Goal: Information Seeking & Learning: Learn about a topic

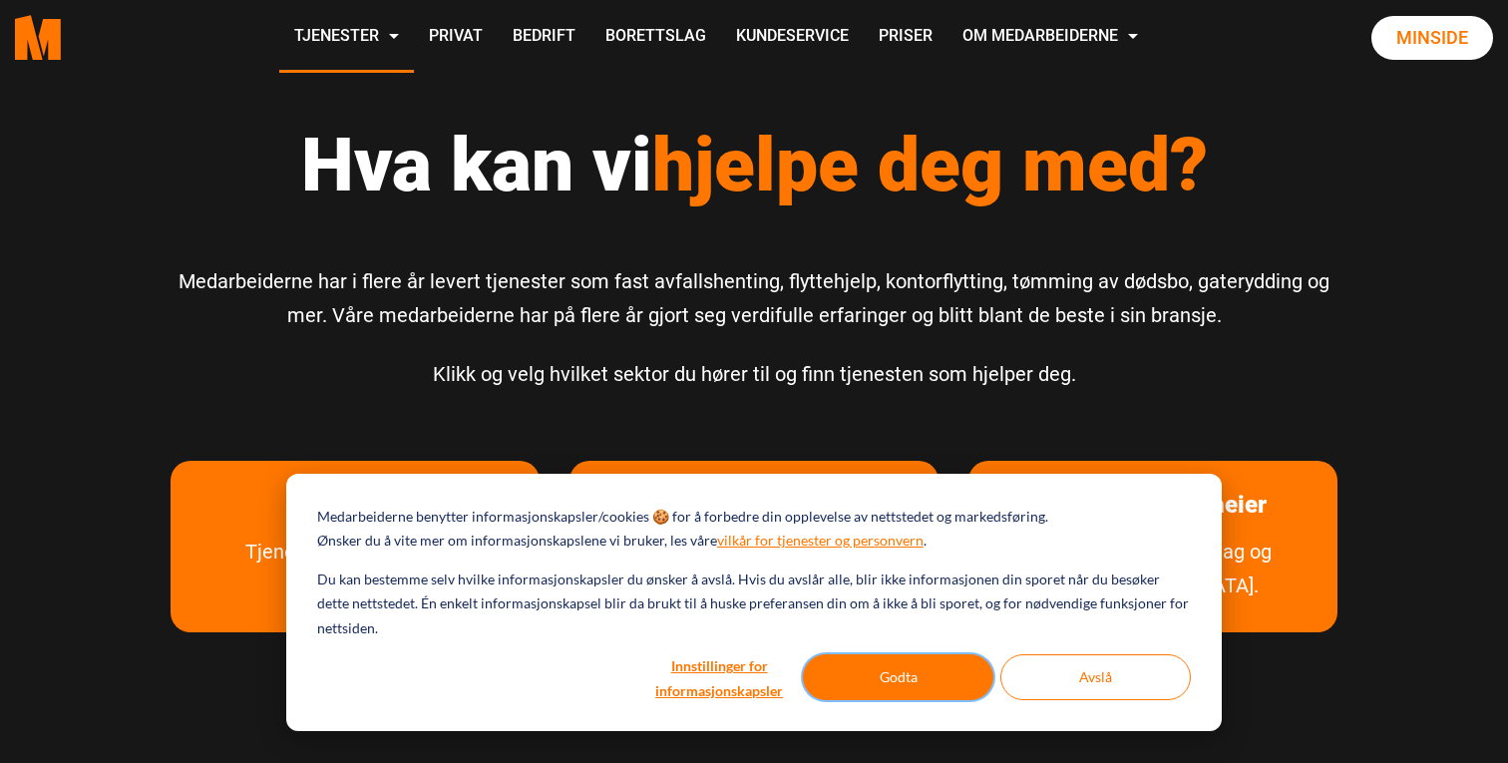
click at [896, 672] on button "Godta" at bounding box center [898, 677] width 191 height 46
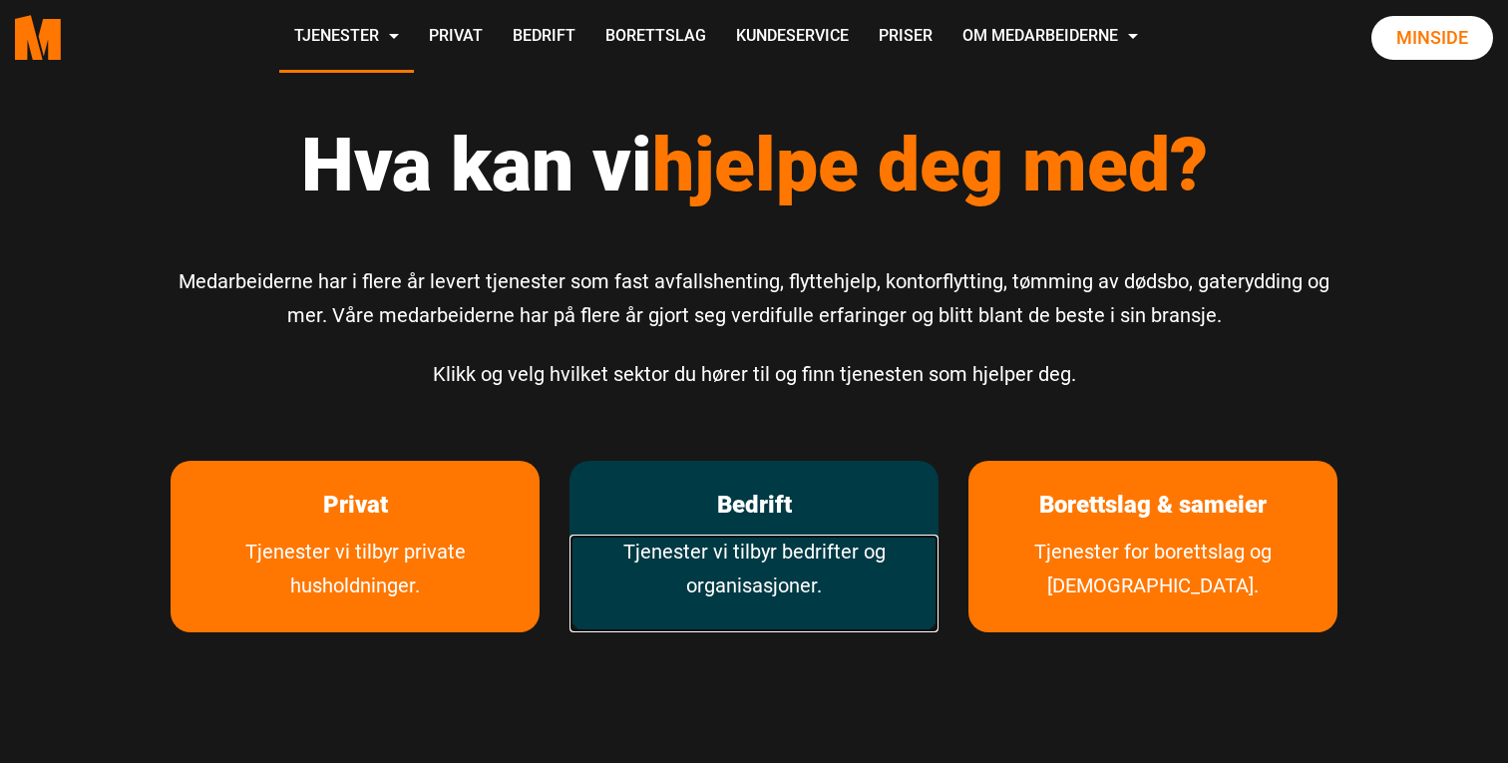
click at [767, 557] on link "Tjenester vi tilbyr bedrifter og organisasjoner." at bounding box center [754, 584] width 369 height 98
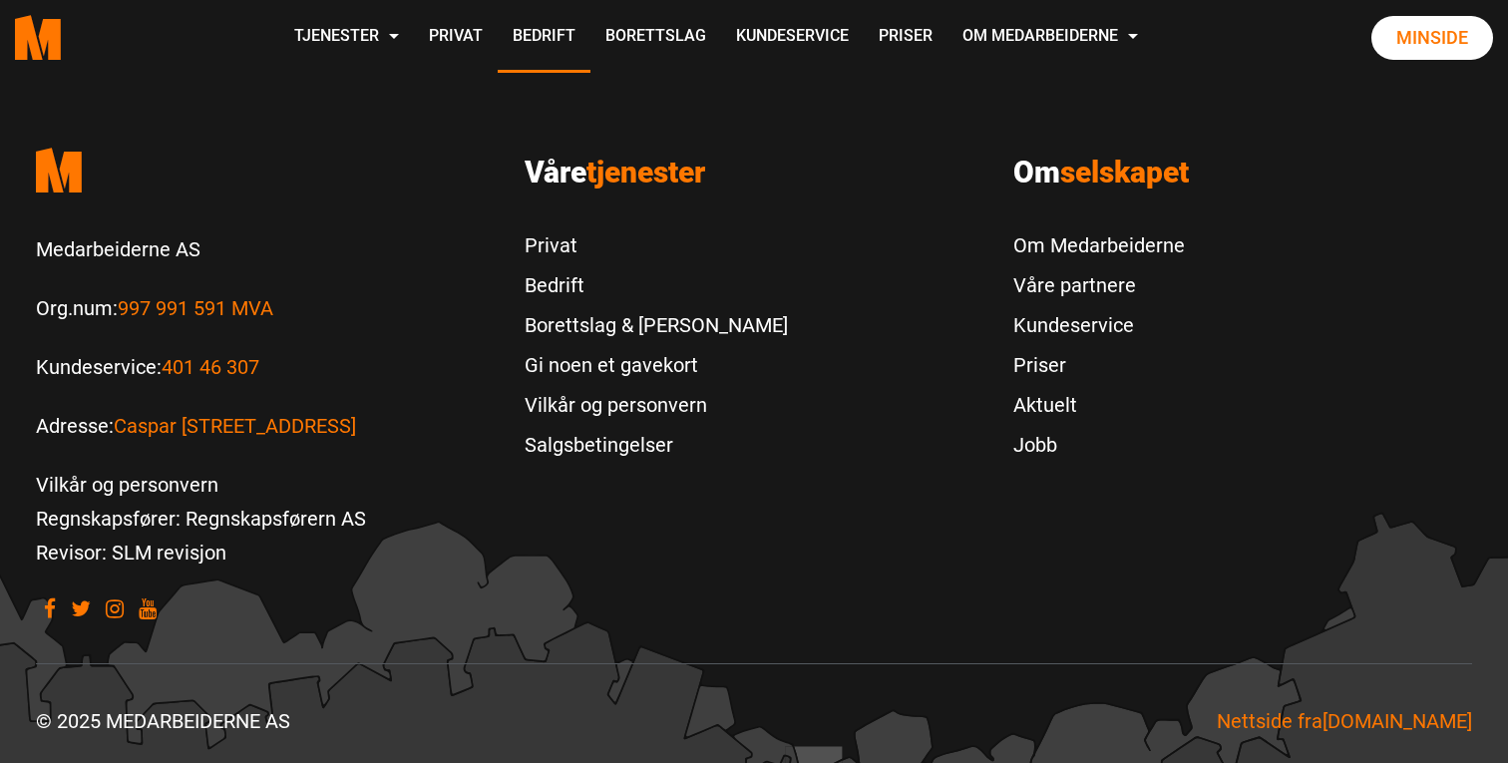
scroll to position [2485, 0]
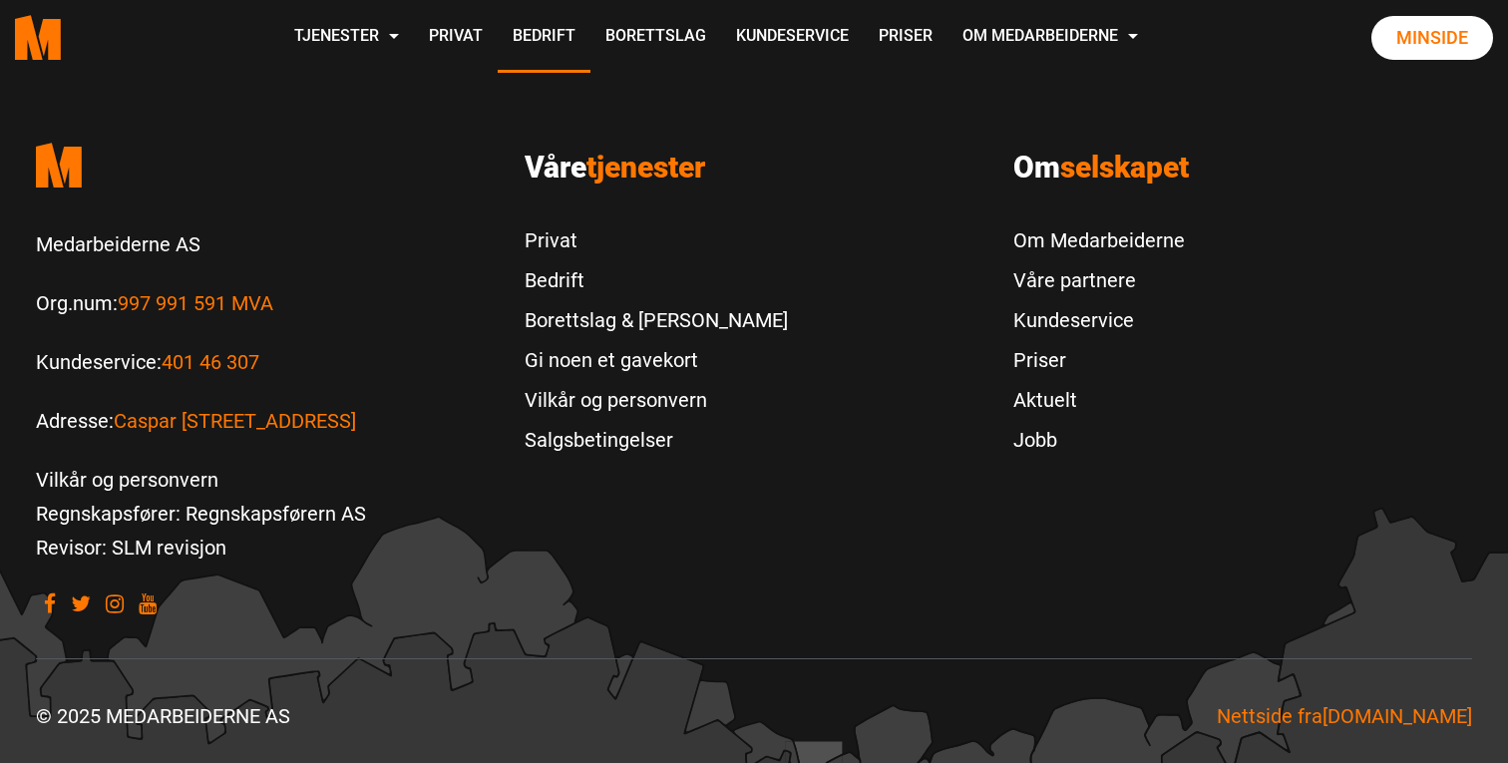
click at [1424, 522] on footer ".cls-1{filter:url(#drop-shadow-2)}.cls-1,.cls-2{fill:#ff7700;stroke-width:0px}.…" at bounding box center [754, 430] width 1508 height 665
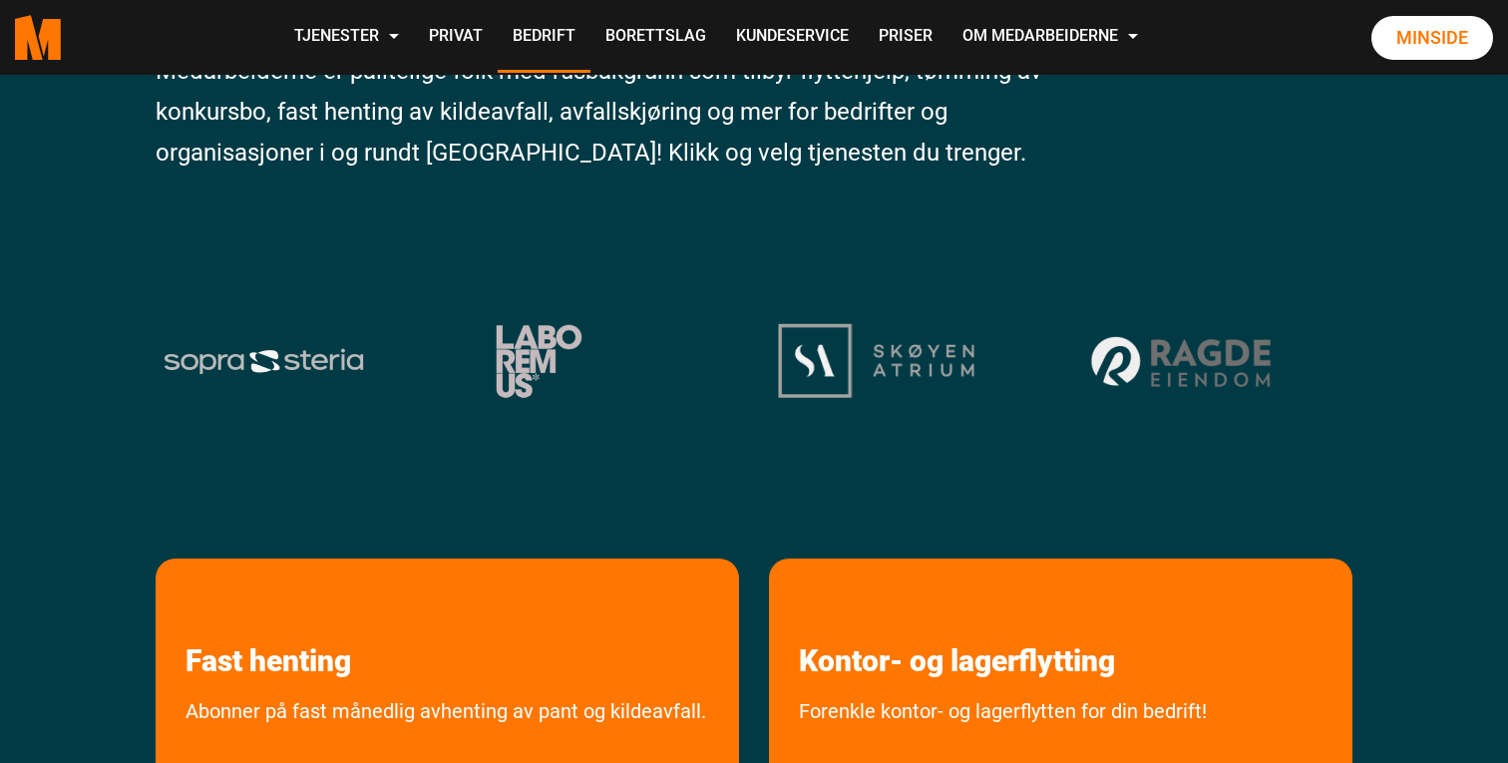
scroll to position [0, 0]
